Goal: Use online tool/utility: Utilize a website feature to perform a specific function

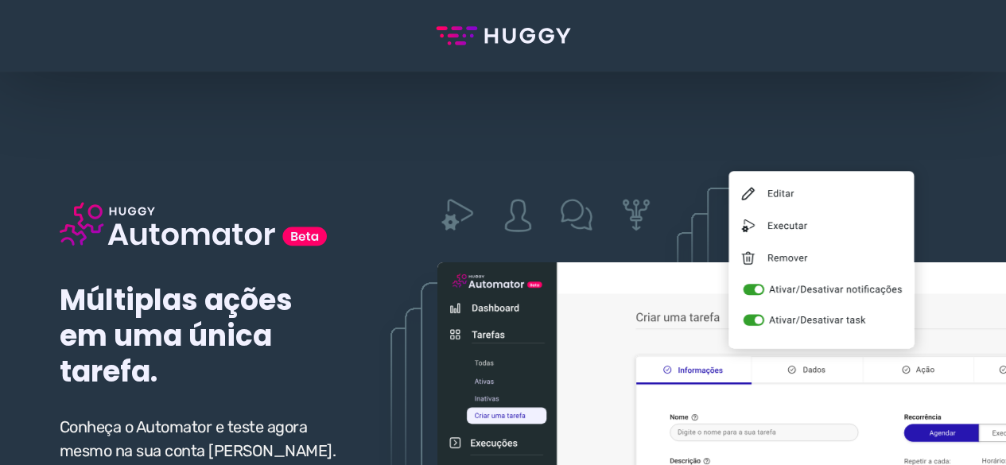
scroll to position [159, 0]
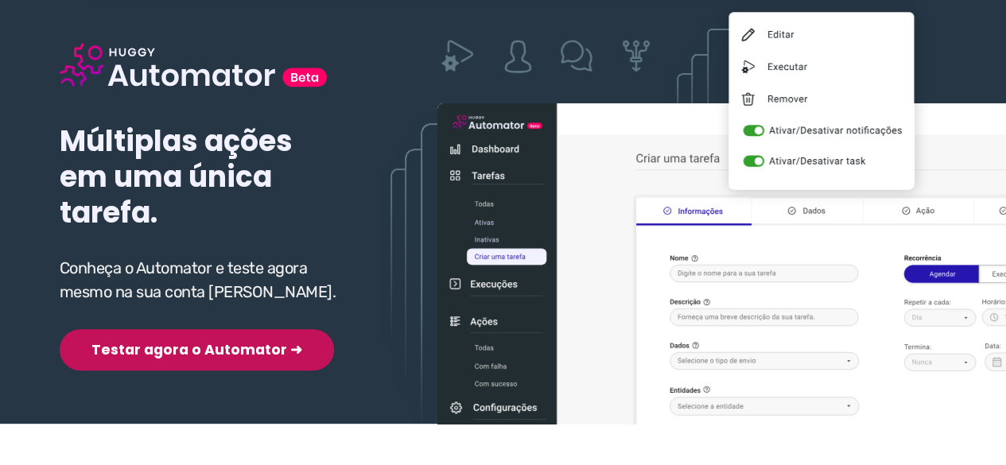
click at [162, 351] on button "Testar agora o Automator ➜" at bounding box center [197, 349] width 274 height 41
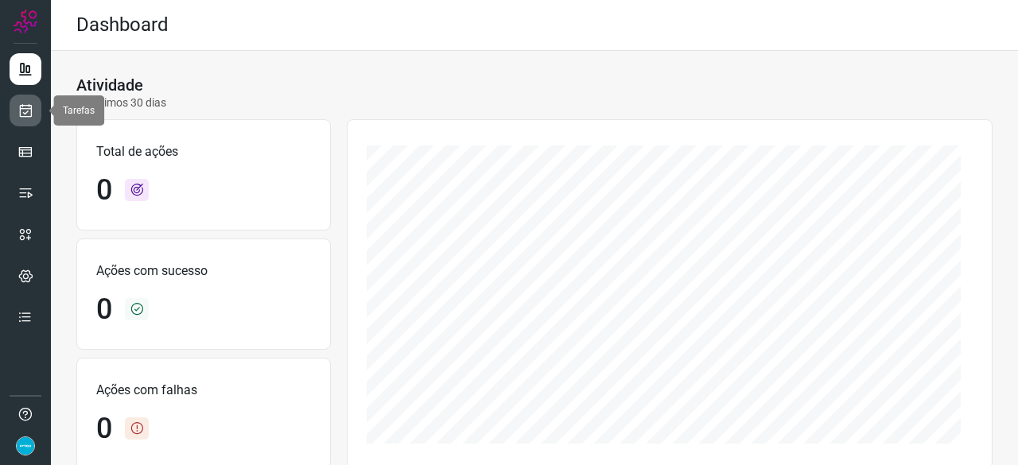
click at [27, 114] on icon at bounding box center [26, 111] width 17 height 16
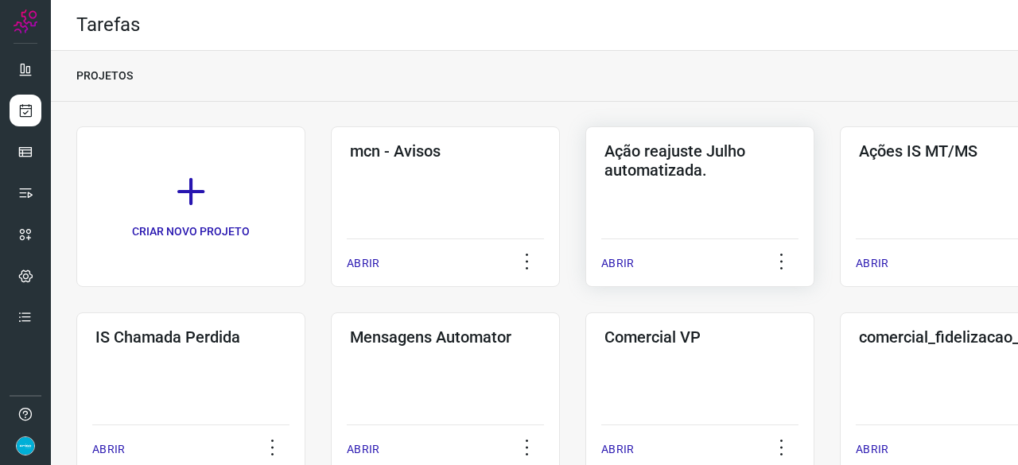
click at [616, 263] on p "ABRIR" at bounding box center [617, 263] width 33 height 17
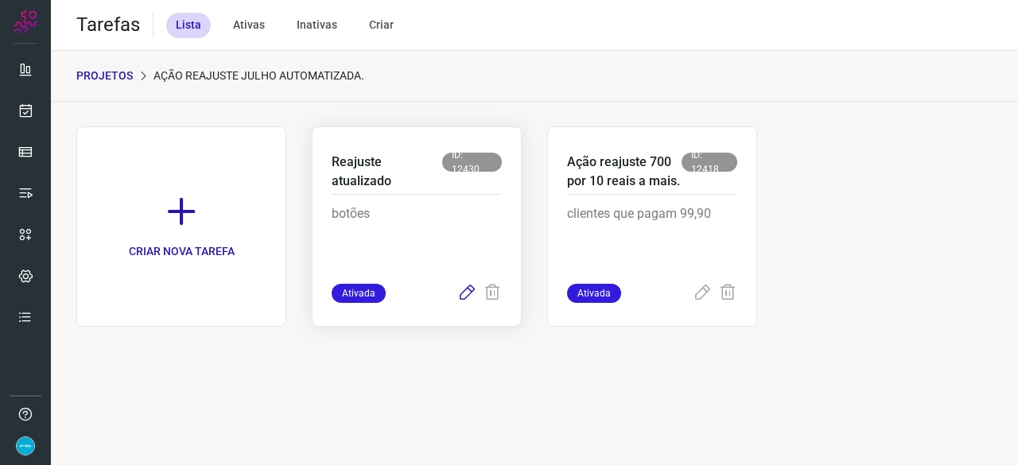
click at [468, 291] on icon at bounding box center [466, 293] width 19 height 19
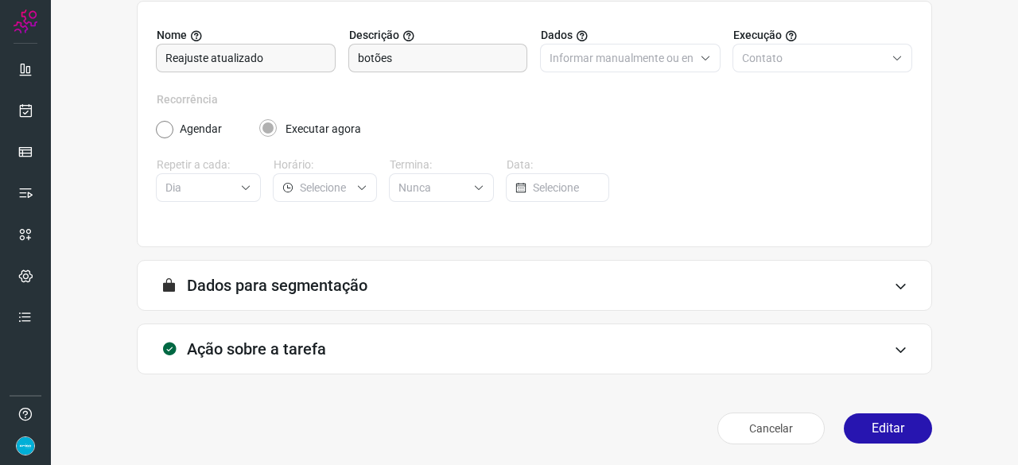
scroll to position [155, 0]
click at [903, 423] on button "Editar" at bounding box center [888, 428] width 88 height 30
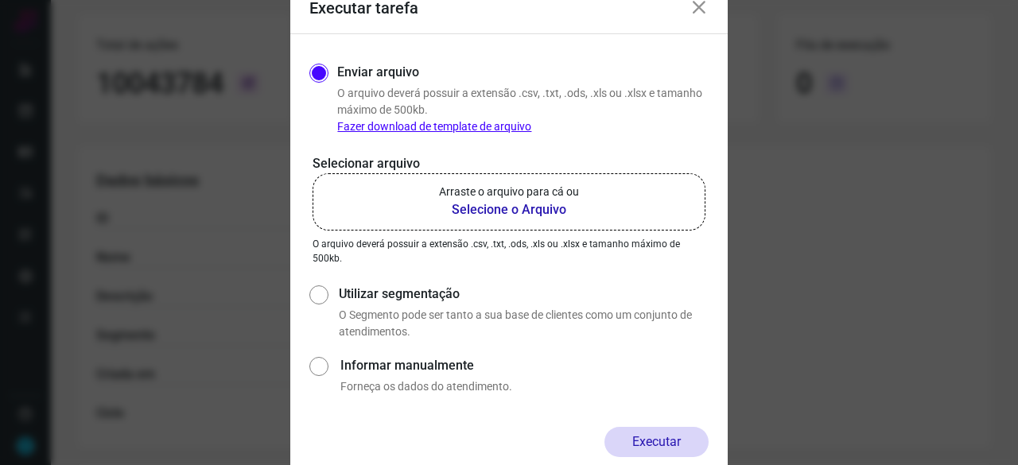
click at [467, 208] on b "Selecione o Arquivo" at bounding box center [509, 209] width 140 height 19
click at [0, 0] on input "Arraste o arquivo para cá ou Selecione o Arquivo" at bounding box center [0, 0] width 0 height 0
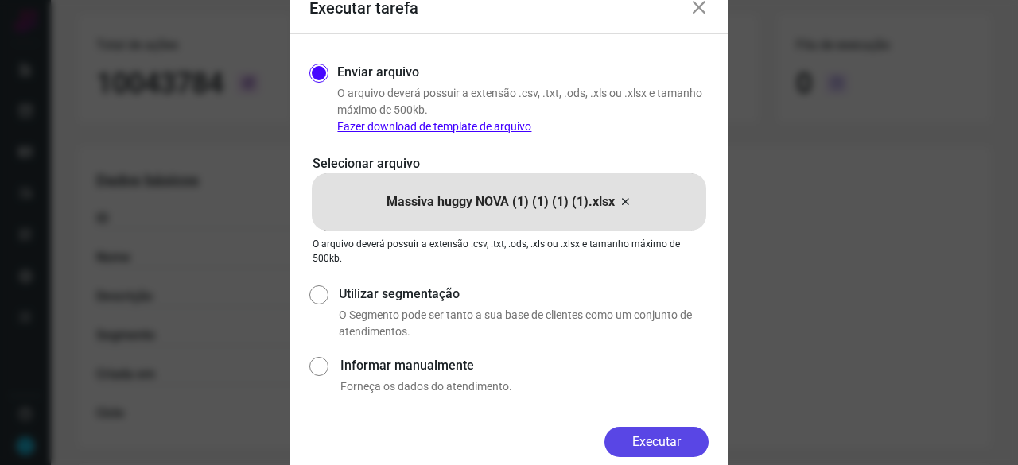
click at [687, 445] on button "Executar" at bounding box center [657, 442] width 104 height 30
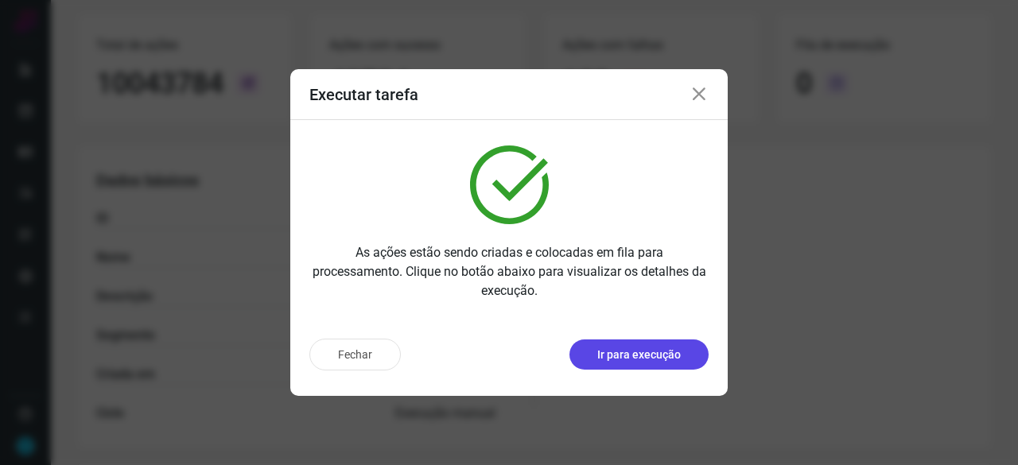
click at [609, 363] on button "Ir para execução" at bounding box center [639, 355] width 139 height 30
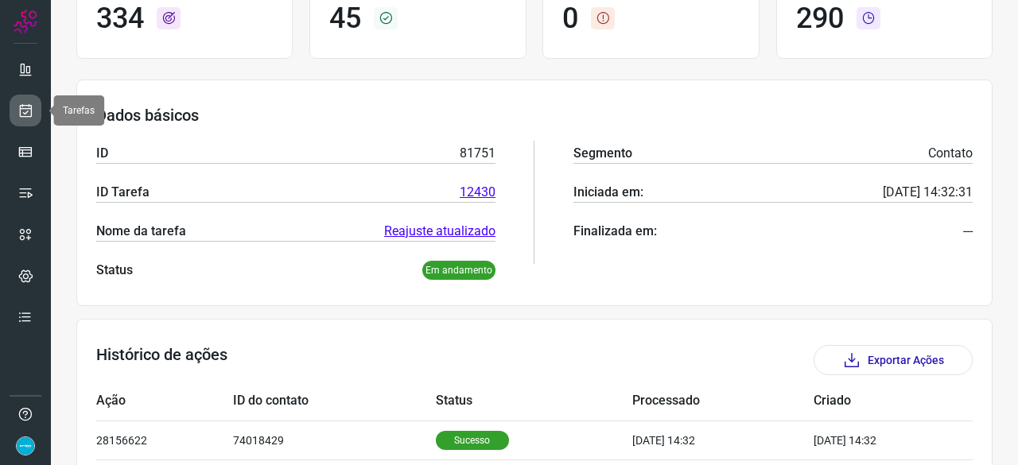
click at [29, 110] on icon at bounding box center [26, 111] width 17 height 16
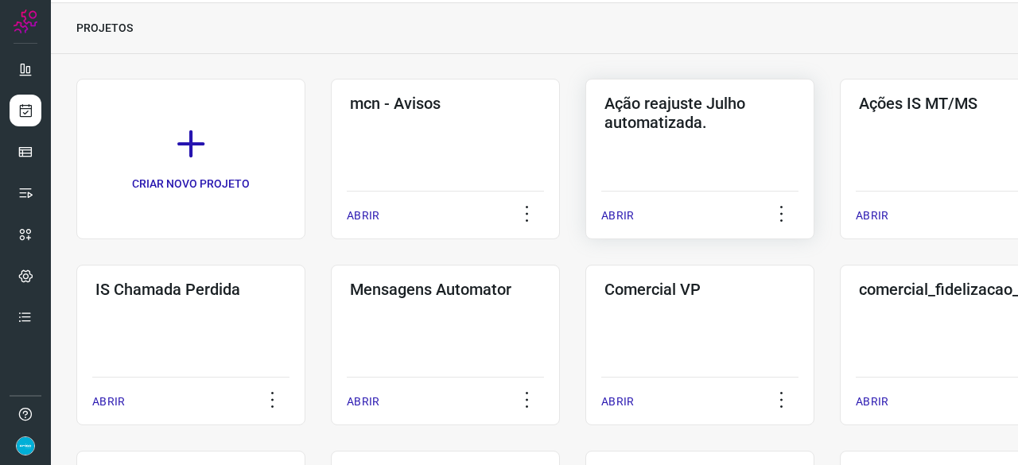
click at [628, 215] on p "ABRIR" at bounding box center [617, 216] width 33 height 17
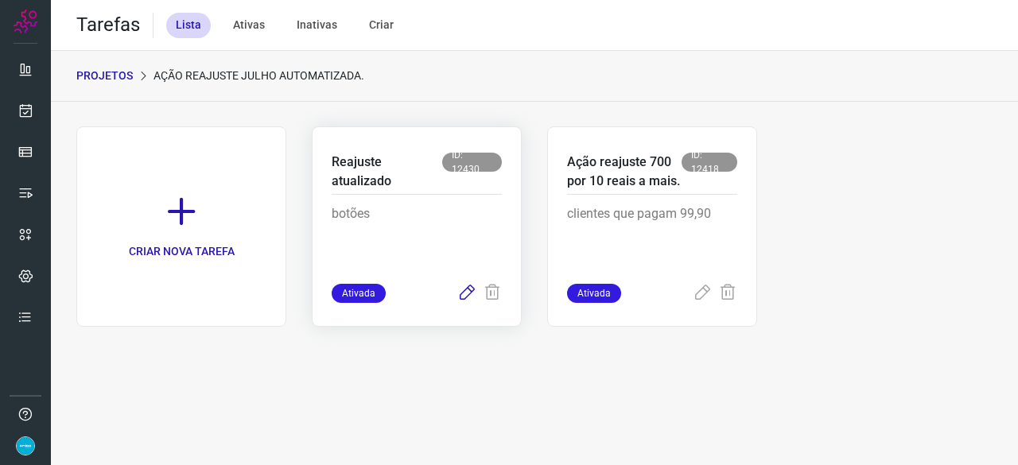
click at [462, 290] on icon at bounding box center [466, 293] width 19 height 19
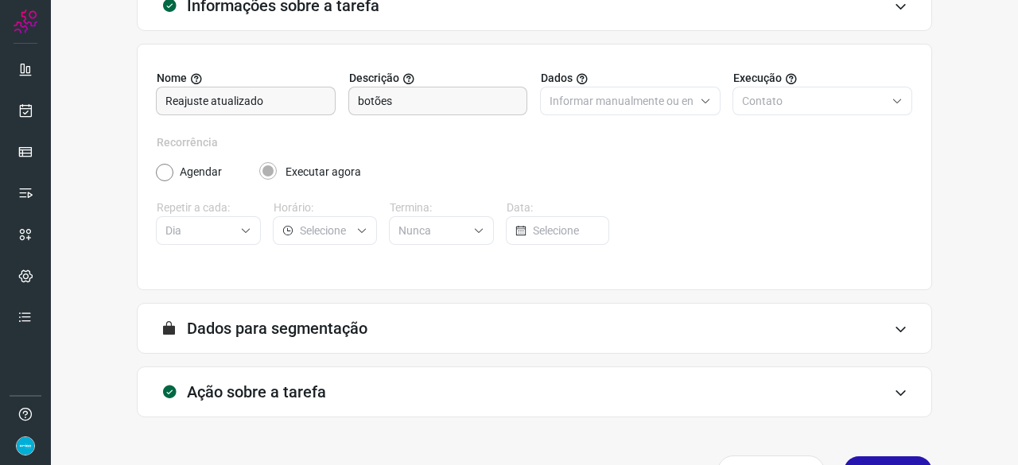
scroll to position [155, 0]
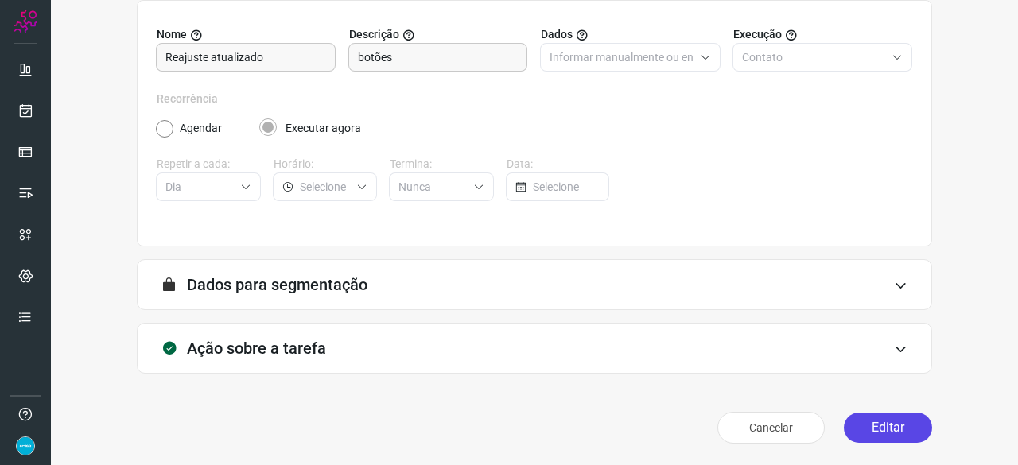
click at [890, 414] on button "Editar" at bounding box center [888, 428] width 88 height 30
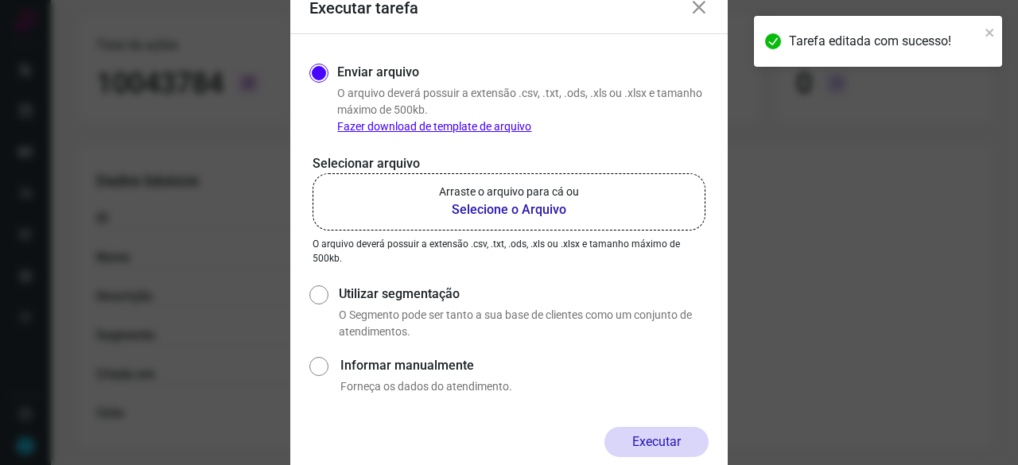
click at [471, 208] on b "Selecione o Arquivo" at bounding box center [509, 209] width 140 height 19
click at [0, 0] on input "Arraste o arquivo para cá ou Selecione o Arquivo" at bounding box center [0, 0] width 0 height 0
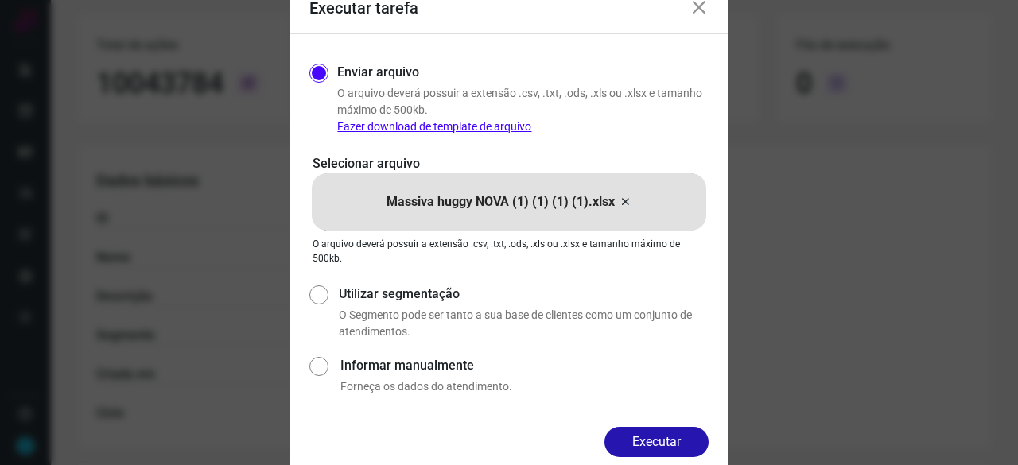
click at [651, 450] on button "Executar" at bounding box center [657, 442] width 104 height 30
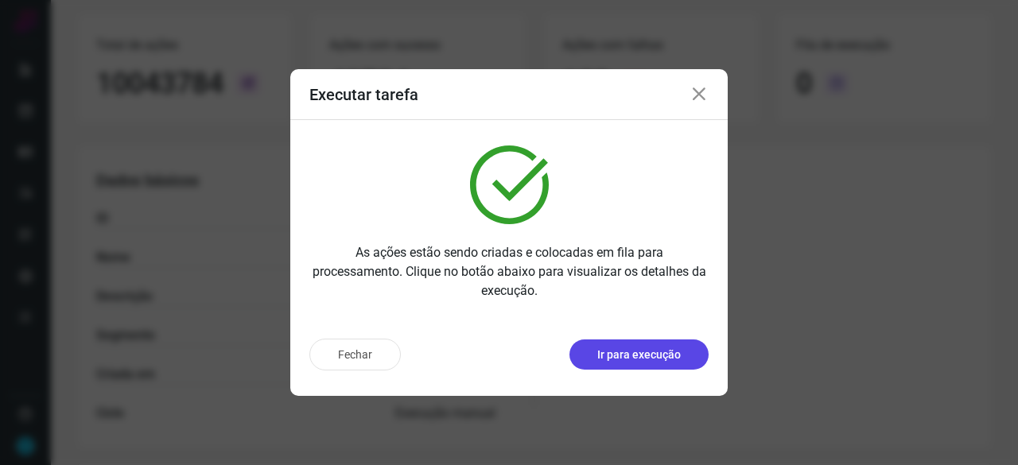
click at [613, 354] on p "Ir para execução" at bounding box center [639, 355] width 84 height 17
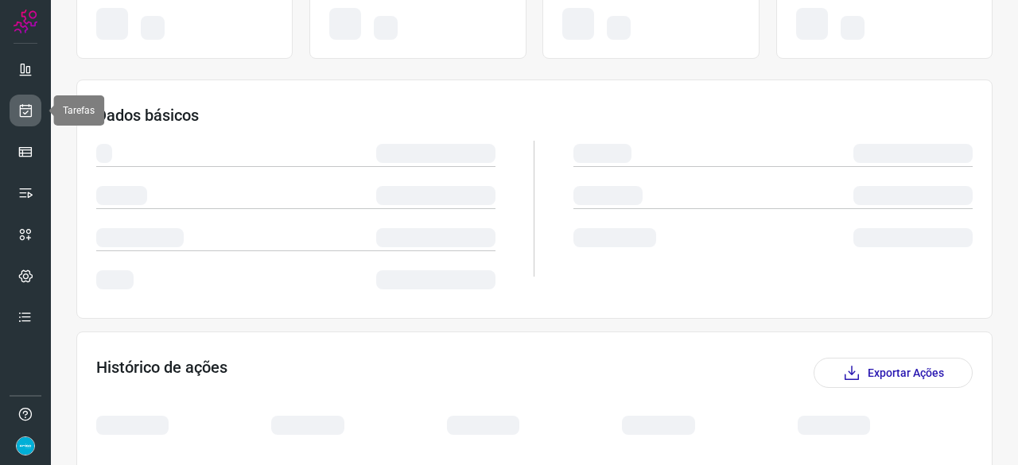
click at [16, 106] on link at bounding box center [26, 111] width 32 height 32
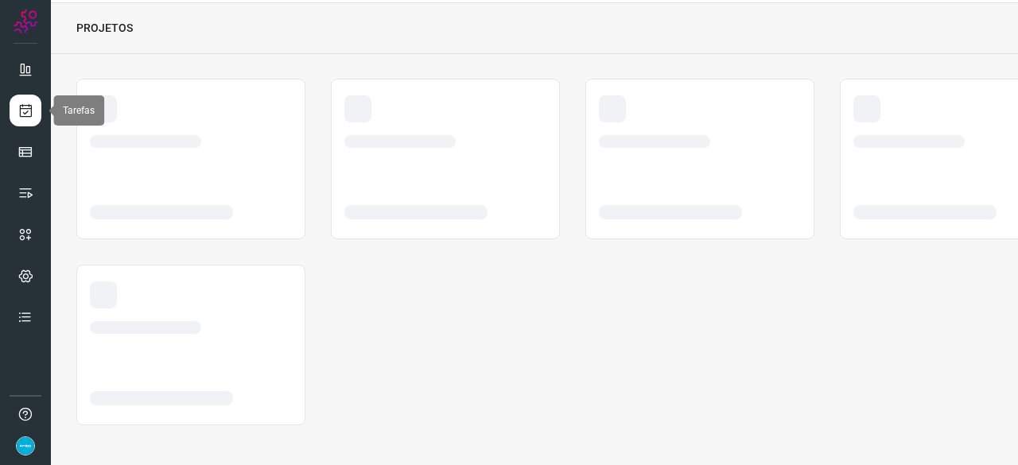
scroll to position [48, 0]
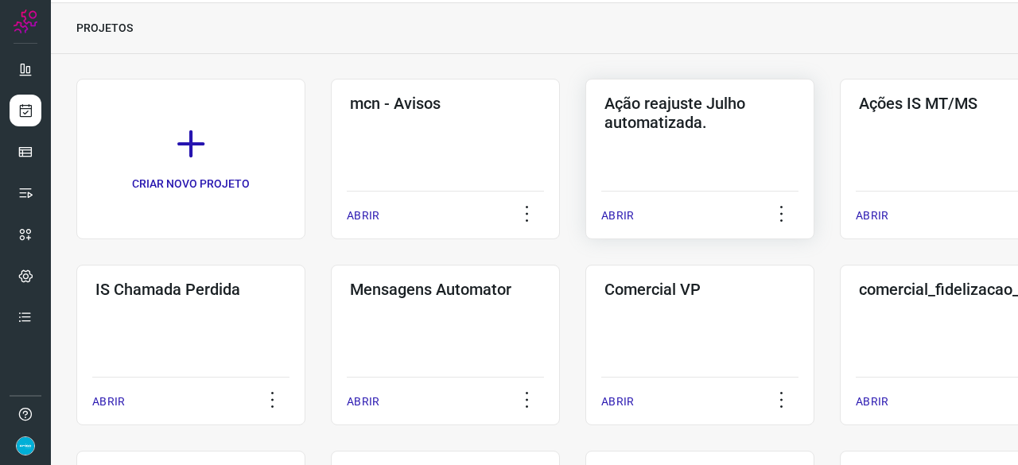
click at [624, 209] on p "ABRIR" at bounding box center [617, 216] width 33 height 17
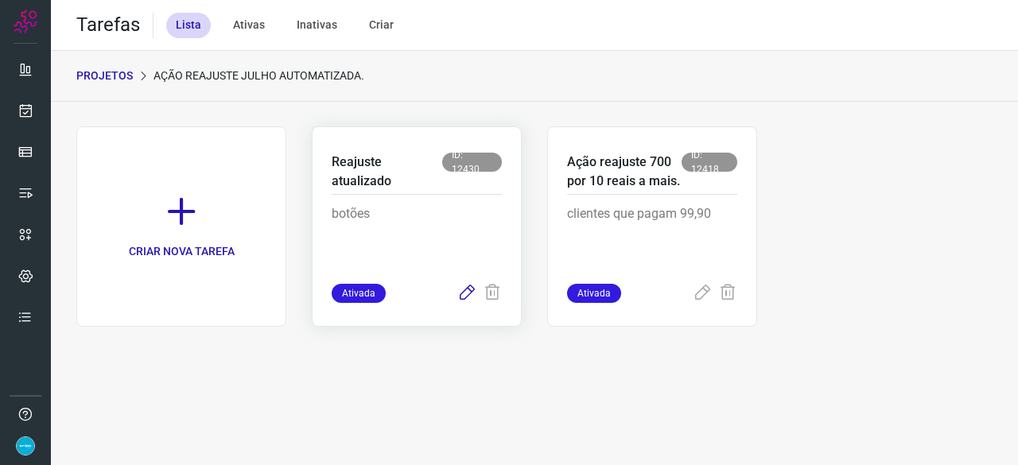
click at [476, 288] on icon at bounding box center [466, 293] width 19 height 19
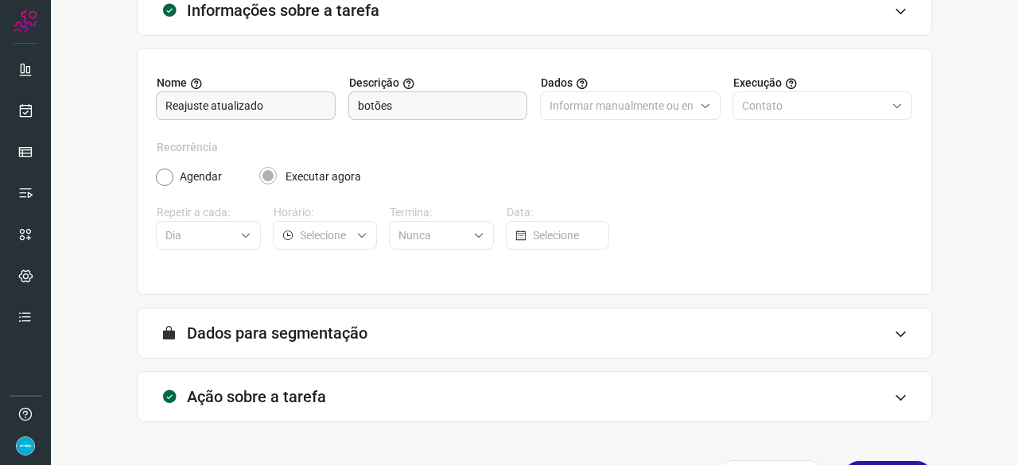
scroll to position [155, 0]
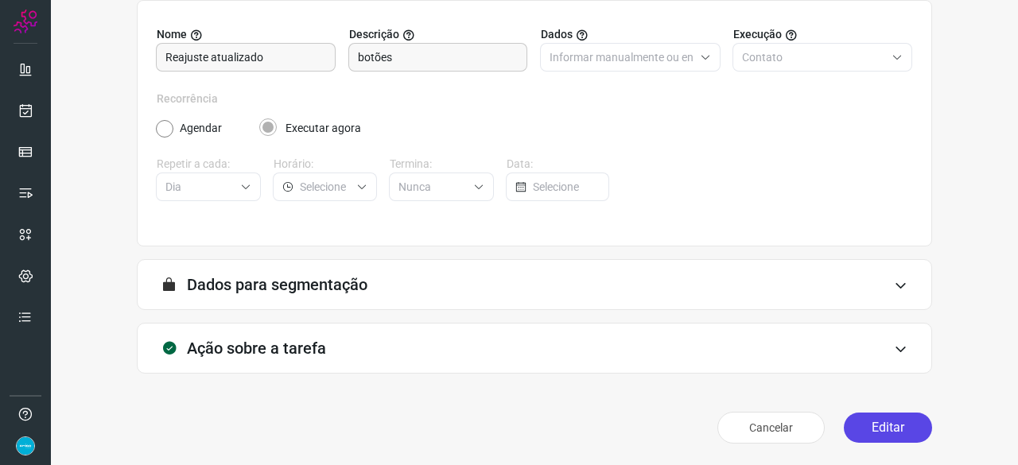
click at [856, 422] on button "Editar" at bounding box center [888, 428] width 88 height 30
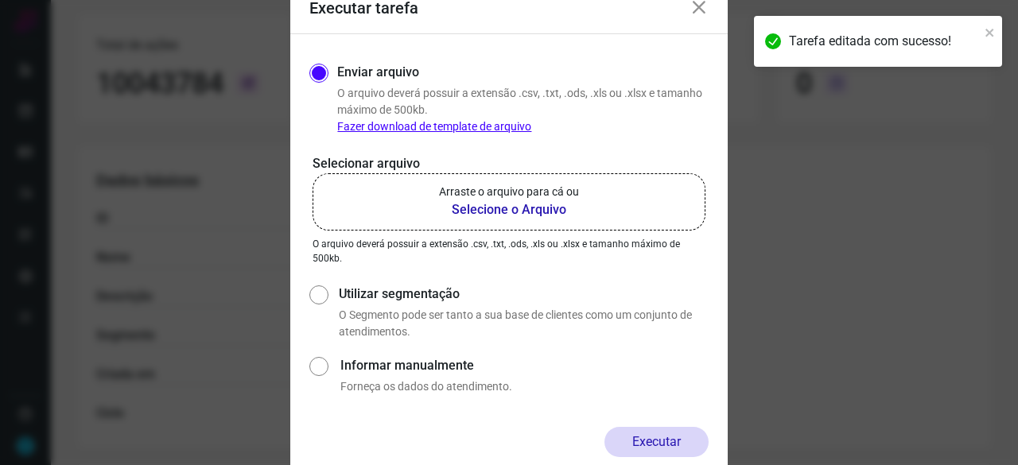
click at [473, 211] on b "Selecione o Arquivo" at bounding box center [509, 209] width 140 height 19
click at [0, 0] on input "Arraste o arquivo para cá ou Selecione o Arquivo" at bounding box center [0, 0] width 0 height 0
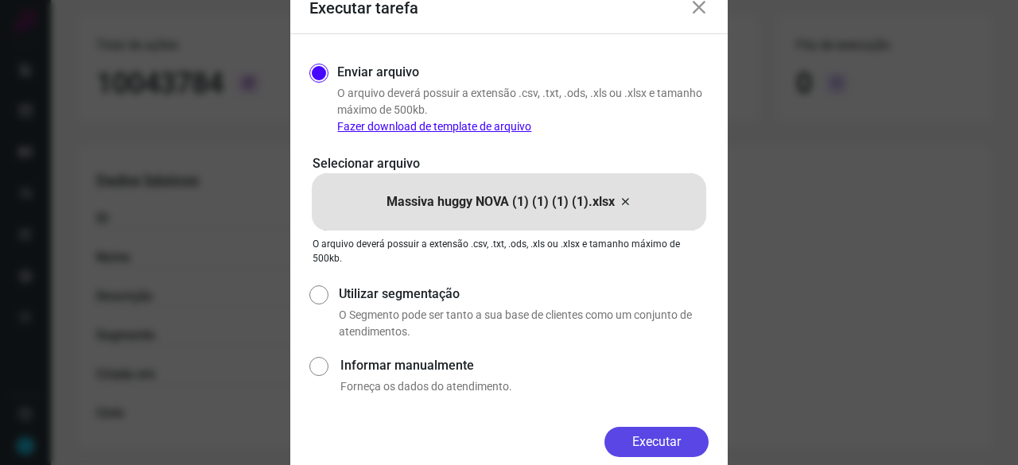
click at [656, 450] on button "Executar" at bounding box center [657, 442] width 104 height 30
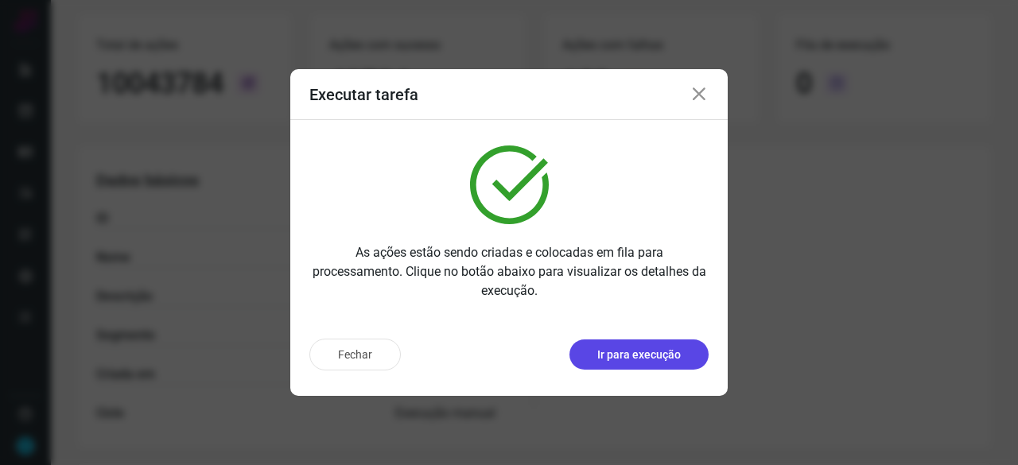
click at [613, 360] on p "Ir para execução" at bounding box center [639, 355] width 84 height 17
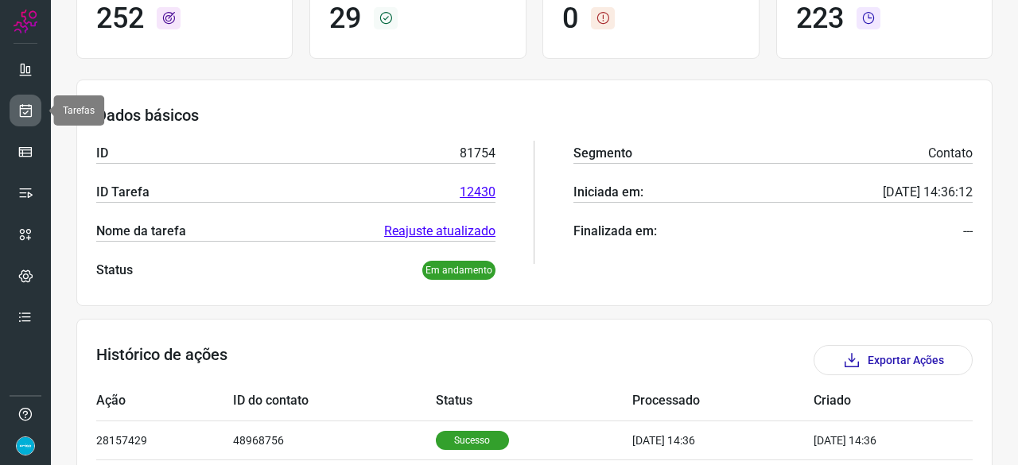
click at [25, 103] on icon at bounding box center [26, 111] width 17 height 16
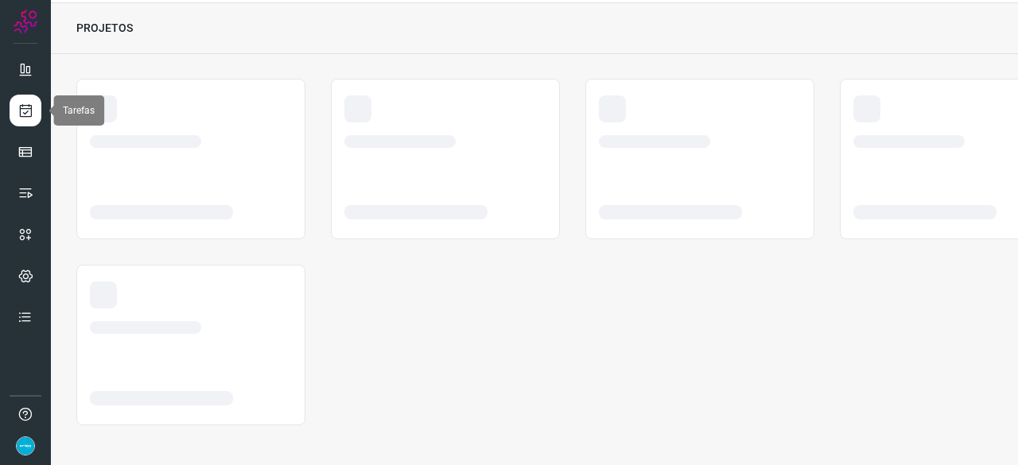
scroll to position [48, 0]
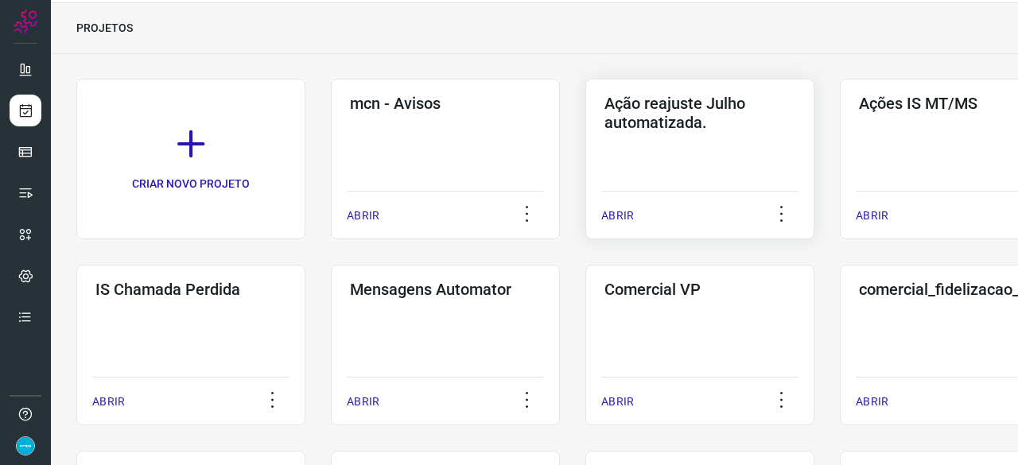
click at [622, 214] on p "ABRIR" at bounding box center [617, 216] width 33 height 17
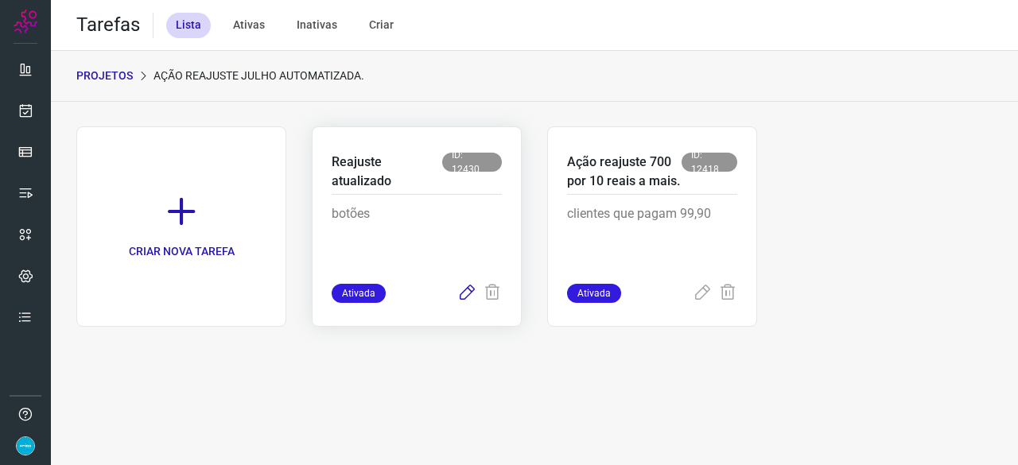
click at [467, 292] on icon at bounding box center [466, 293] width 19 height 19
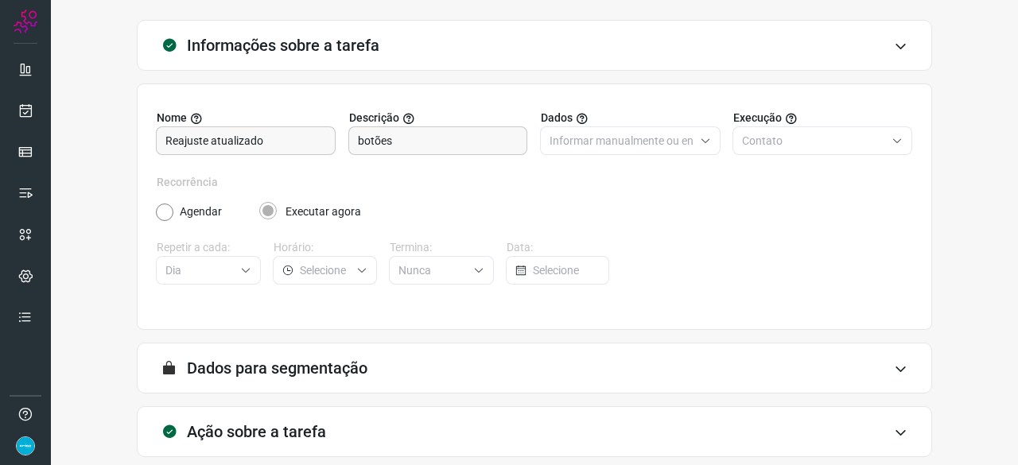
scroll to position [155, 0]
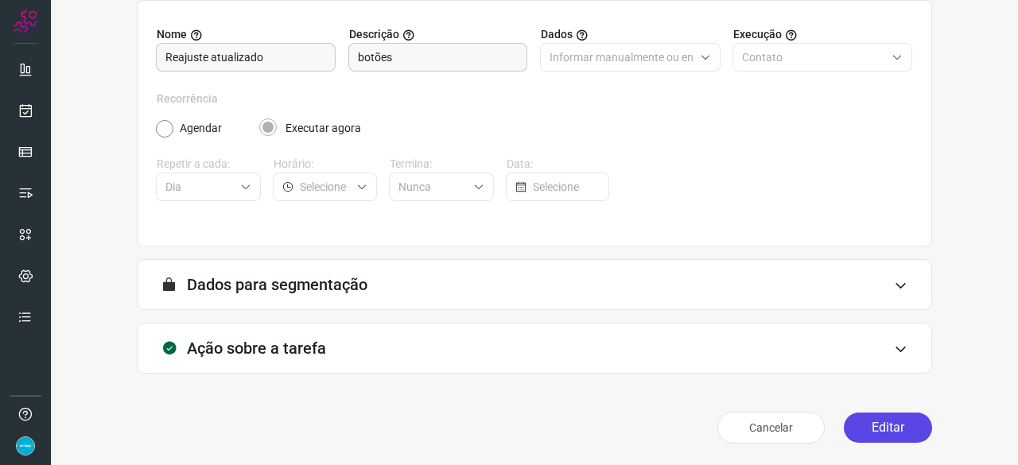
click at [878, 422] on button "Editar" at bounding box center [888, 428] width 88 height 30
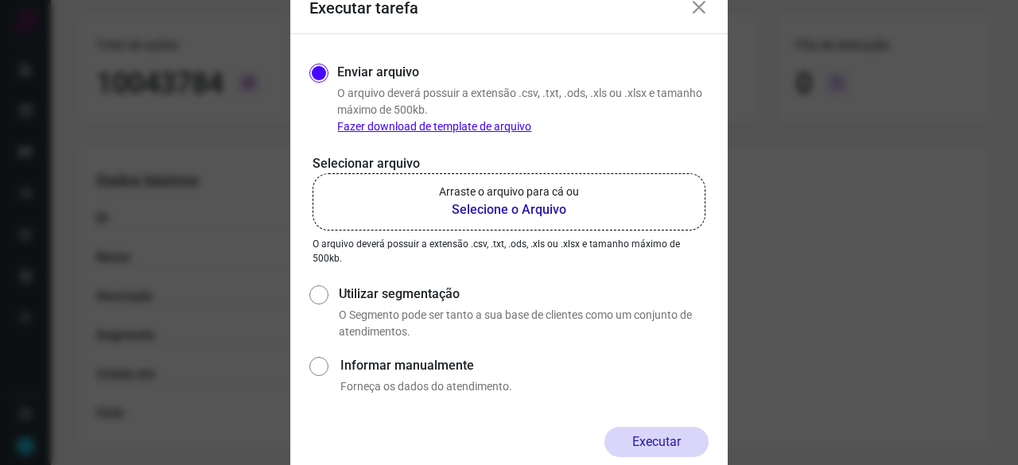
click at [496, 214] on b "Selecione o Arquivo" at bounding box center [509, 209] width 140 height 19
click at [0, 0] on input "Arraste o arquivo para cá ou Selecione o Arquivo" at bounding box center [0, 0] width 0 height 0
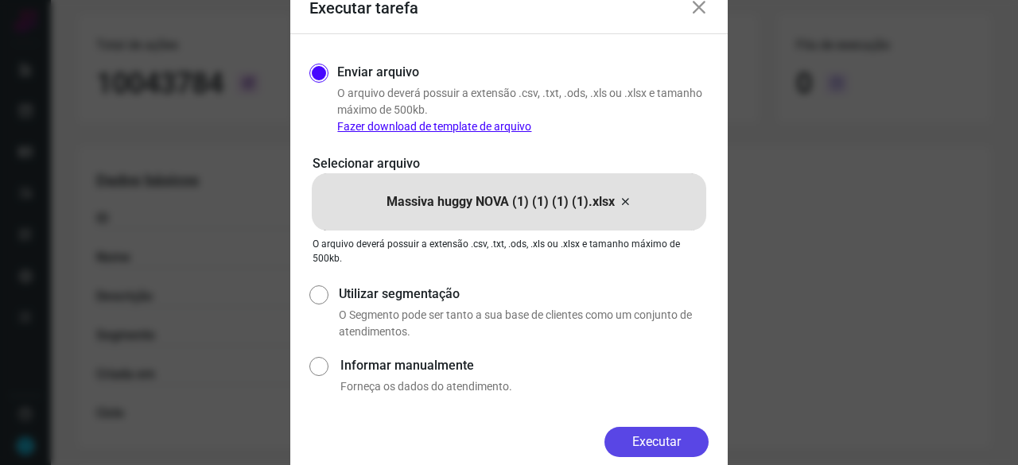
click at [671, 437] on button "Executar" at bounding box center [657, 442] width 104 height 30
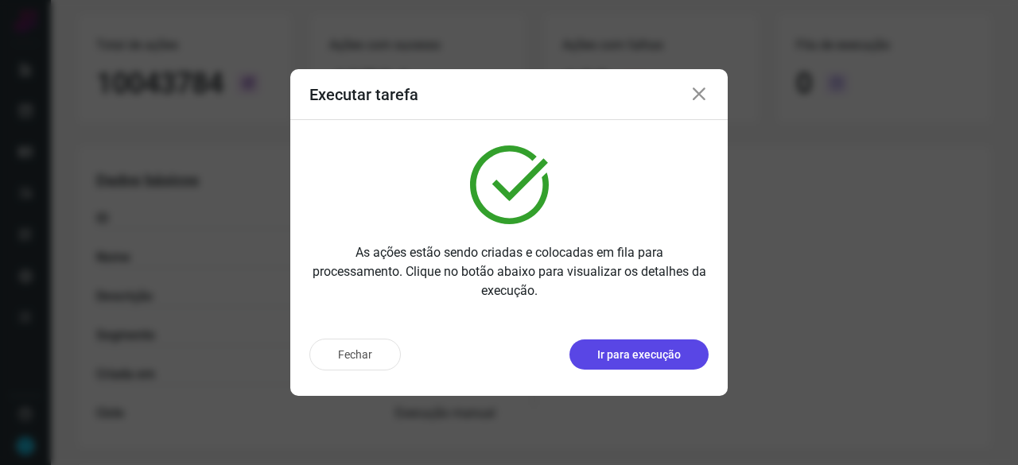
click at [675, 365] on button "Ir para execução" at bounding box center [639, 355] width 139 height 30
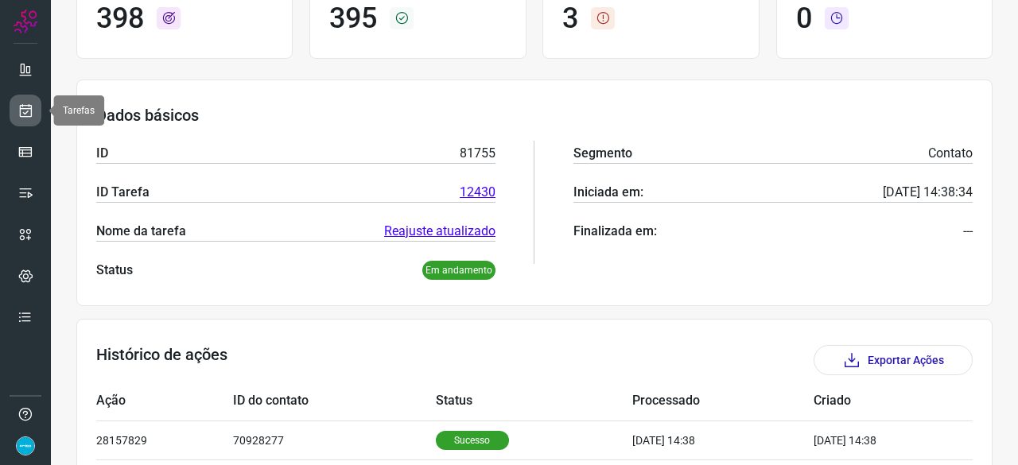
click at [15, 111] on link at bounding box center [26, 111] width 32 height 32
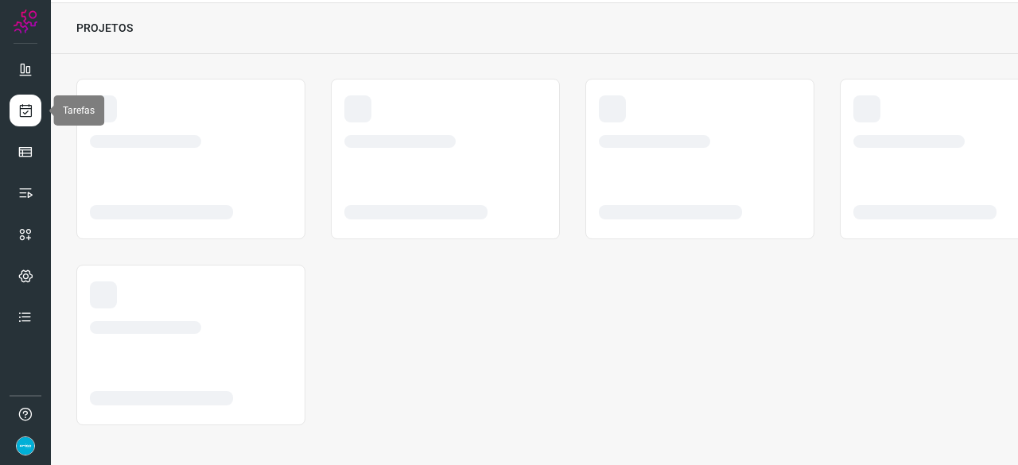
scroll to position [48, 0]
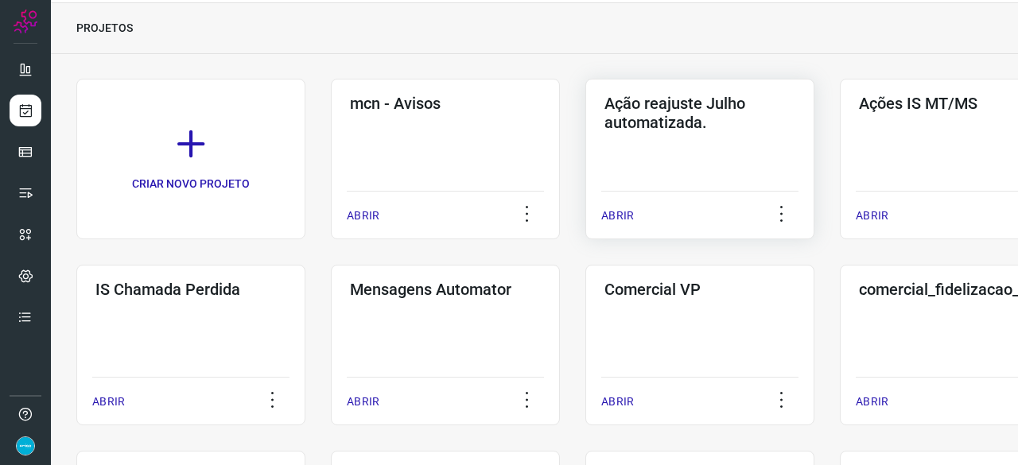
click at [627, 214] on p "ABRIR" at bounding box center [617, 216] width 33 height 17
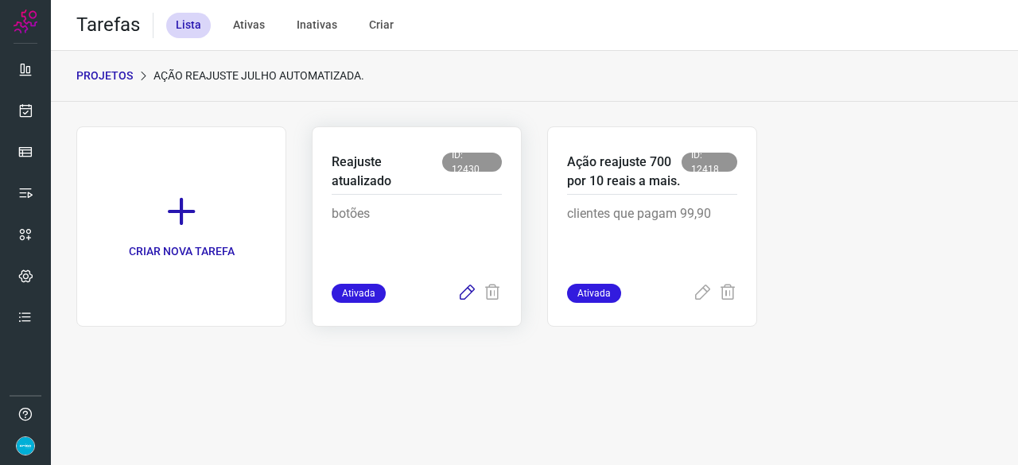
click at [465, 292] on icon at bounding box center [466, 293] width 19 height 19
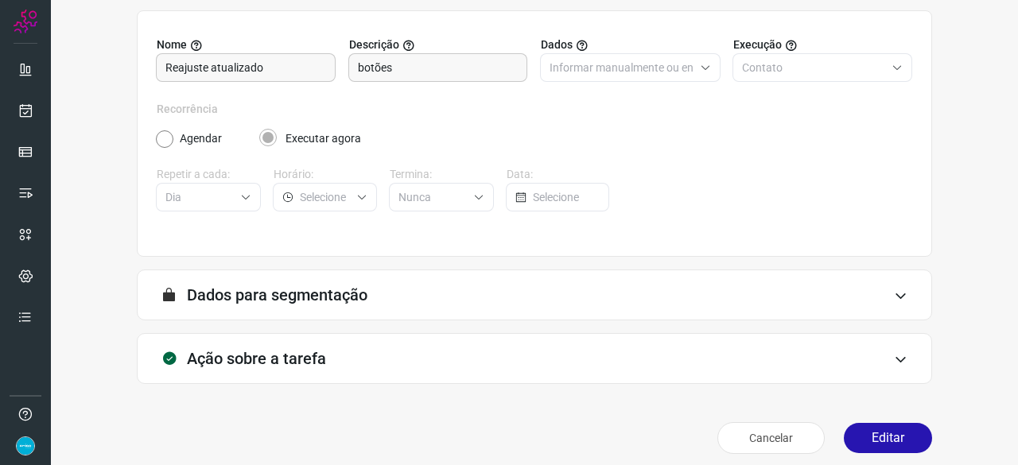
scroll to position [155, 0]
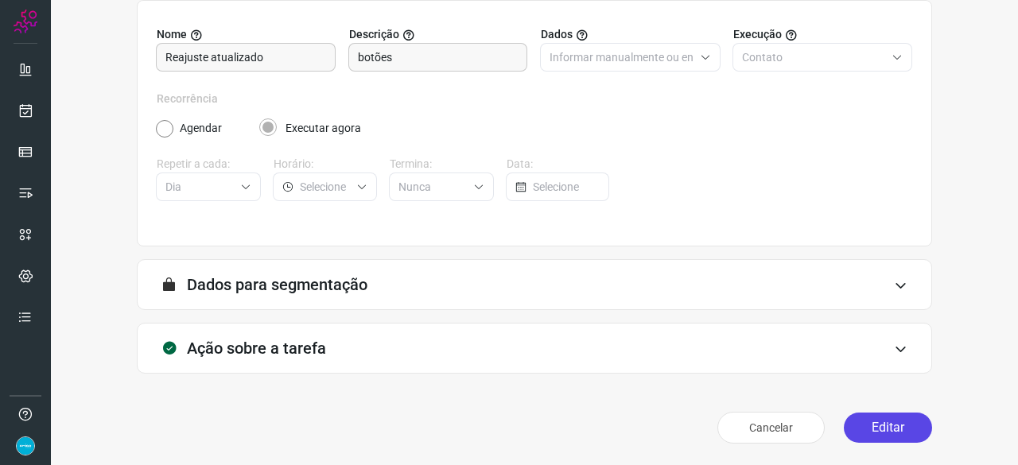
click at [878, 424] on button "Editar" at bounding box center [888, 428] width 88 height 30
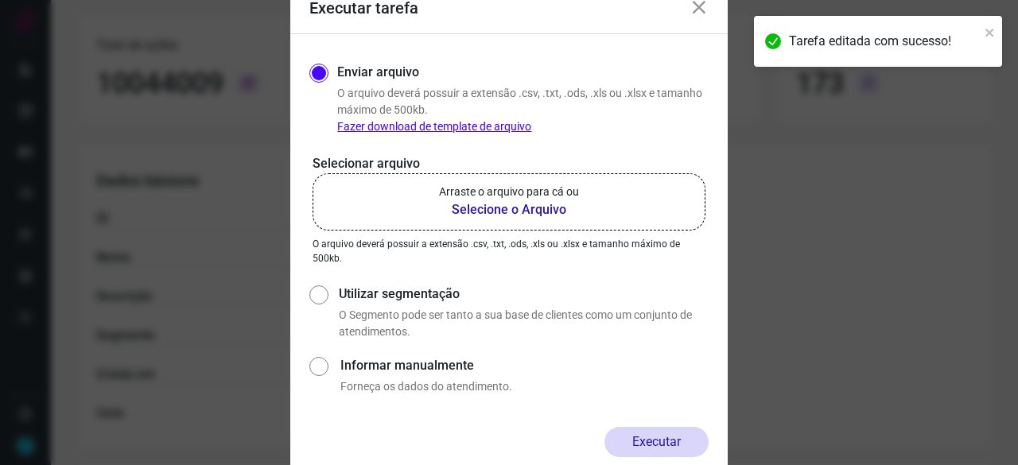
click at [485, 208] on b "Selecione o Arquivo" at bounding box center [509, 209] width 140 height 19
click at [0, 0] on input "Arraste o arquivo para cá ou Selecione o Arquivo" at bounding box center [0, 0] width 0 height 0
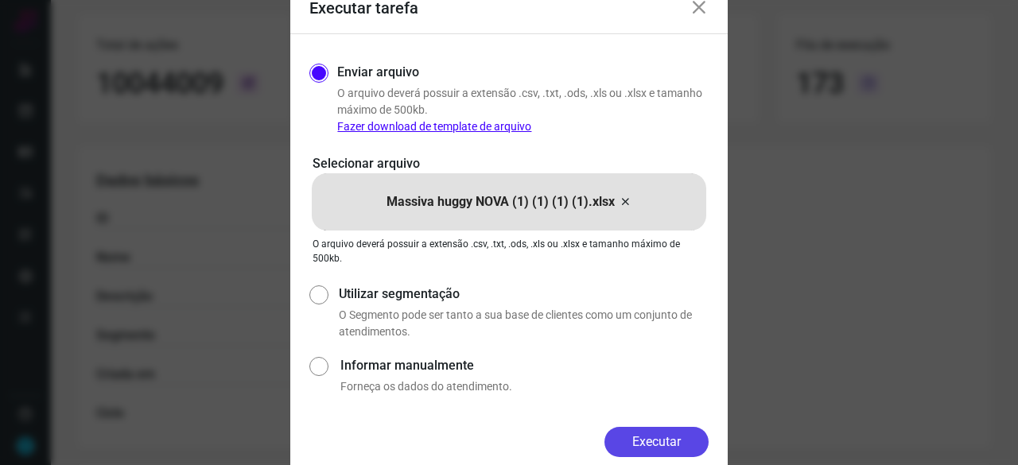
click at [679, 445] on button "Executar" at bounding box center [657, 442] width 104 height 30
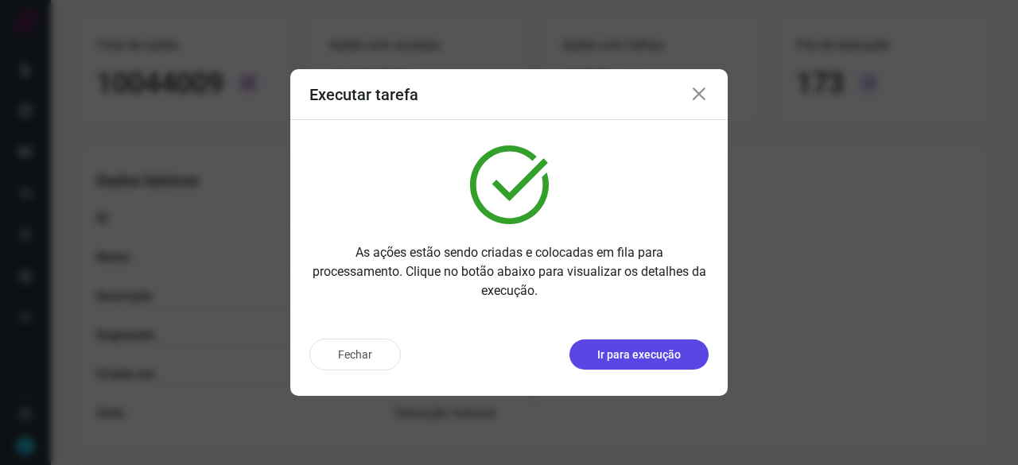
click at [664, 357] on p "Ir para execução" at bounding box center [639, 355] width 84 height 17
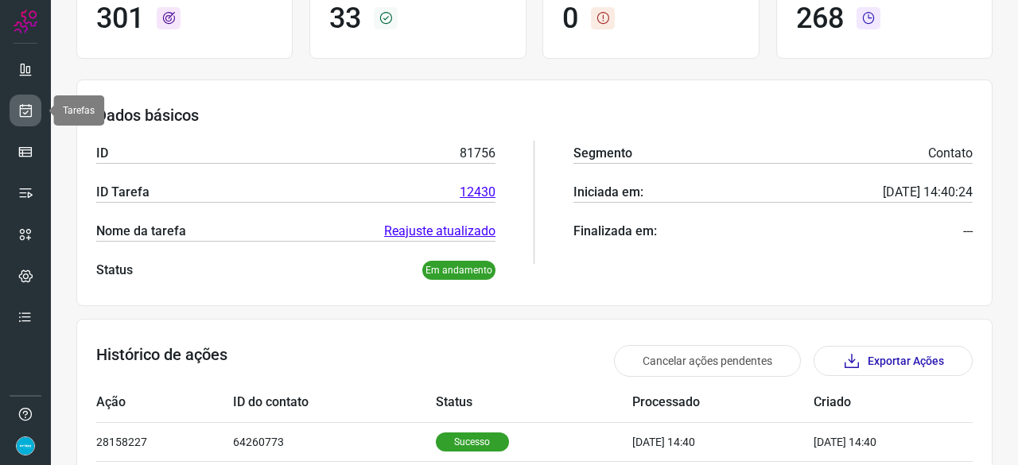
click at [25, 109] on icon at bounding box center [26, 111] width 17 height 16
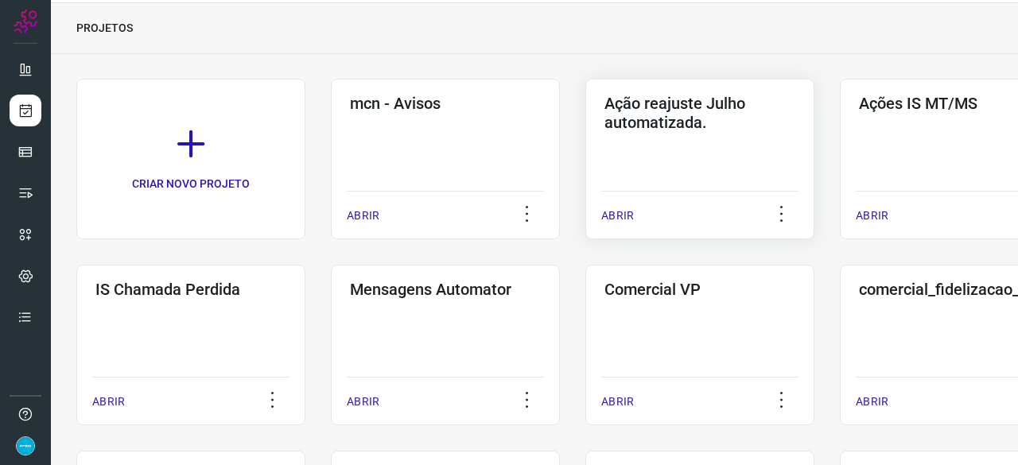
click at [621, 216] on p "ABRIR" at bounding box center [617, 216] width 33 height 17
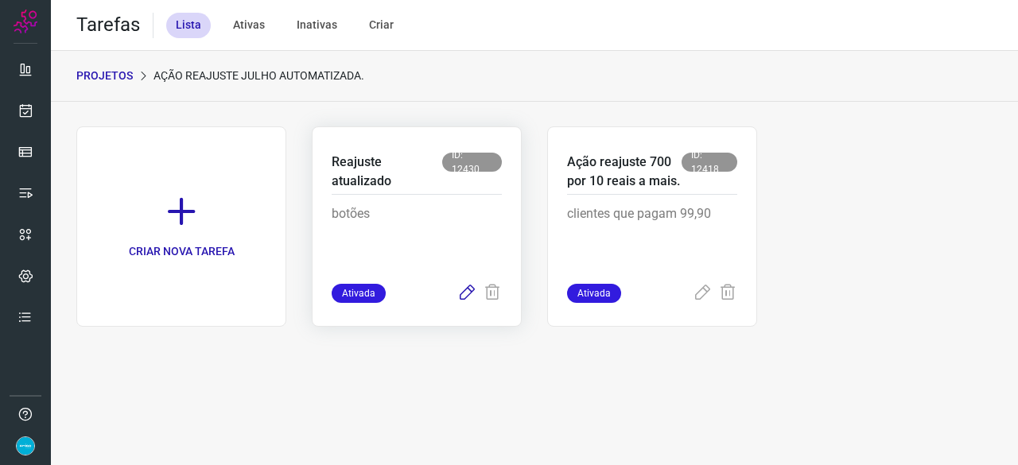
click at [469, 297] on icon at bounding box center [466, 293] width 19 height 19
